Goal: Information Seeking & Learning: Understand process/instructions

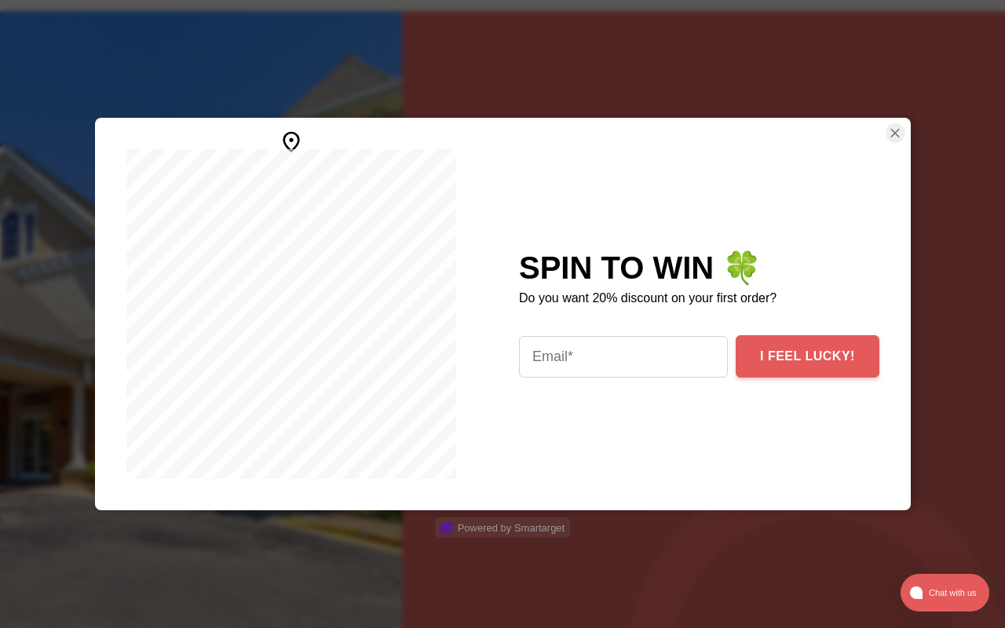
scroll to position [2957, 0]
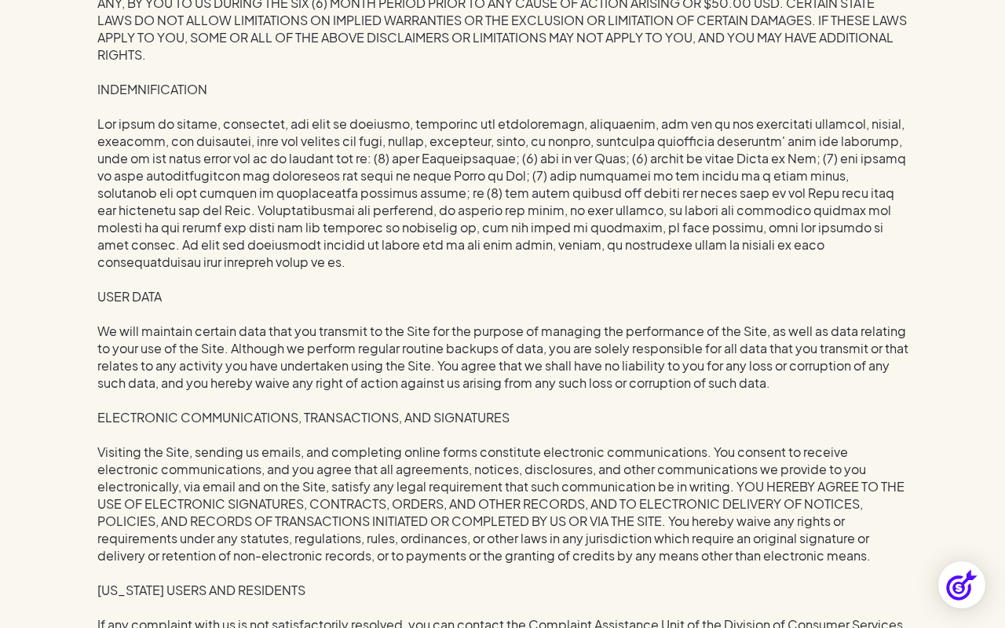
scroll to position [7853, 0]
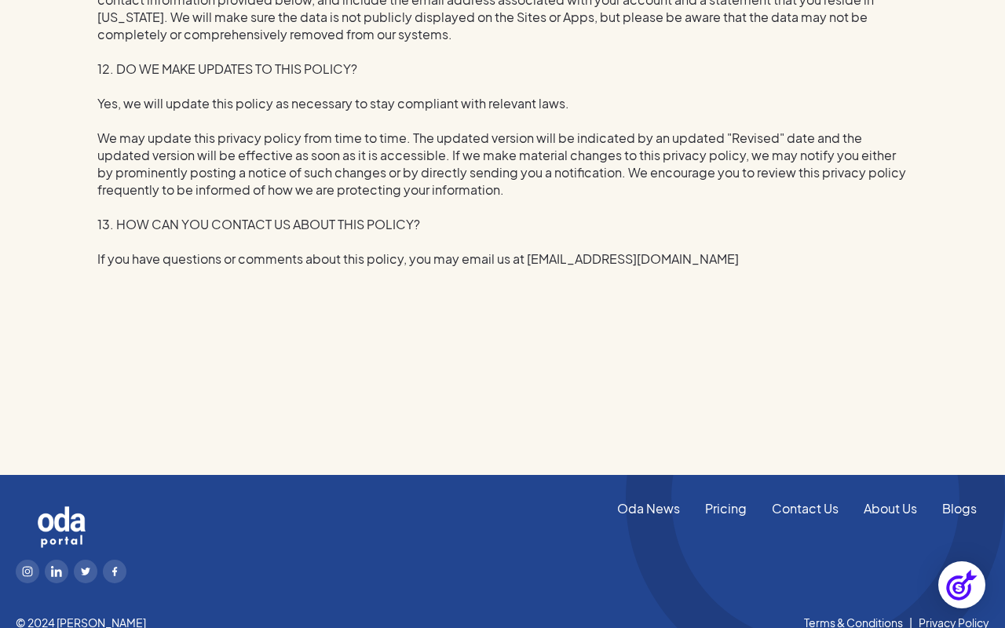
scroll to position [3784, 0]
